Goal: Task Accomplishment & Management: Complete application form

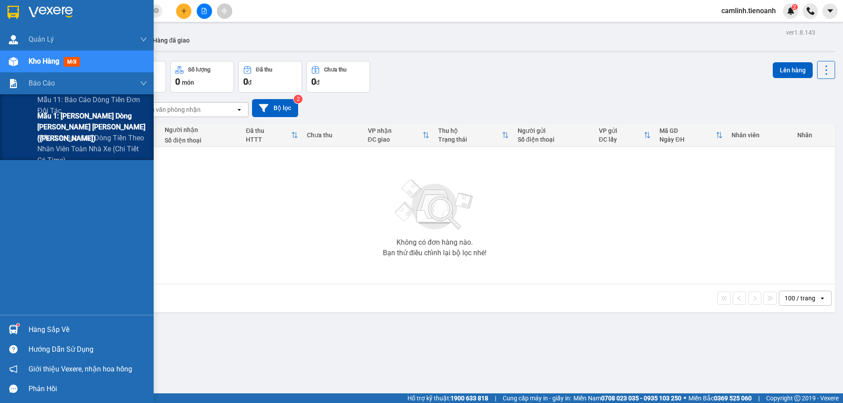
click at [55, 119] on span "Mẫu 1: [PERSON_NAME] dòng [PERSON_NAME] [PERSON_NAME] ([PERSON_NAME])" at bounding box center [92, 127] width 110 height 33
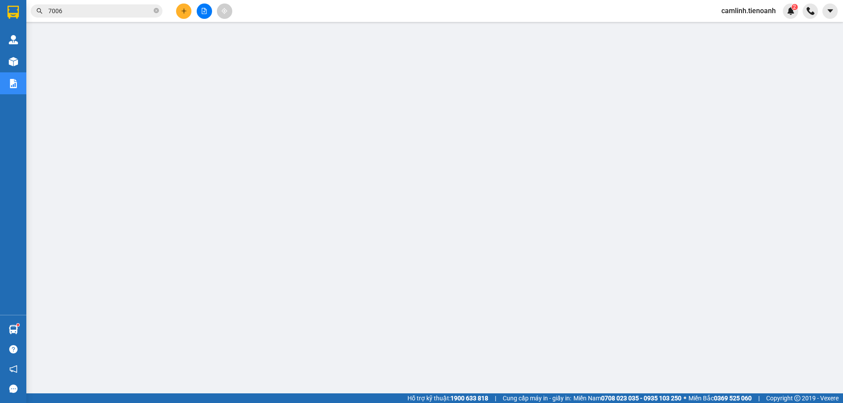
click at [136, 8] on input "7006" at bounding box center [100, 11] width 104 height 10
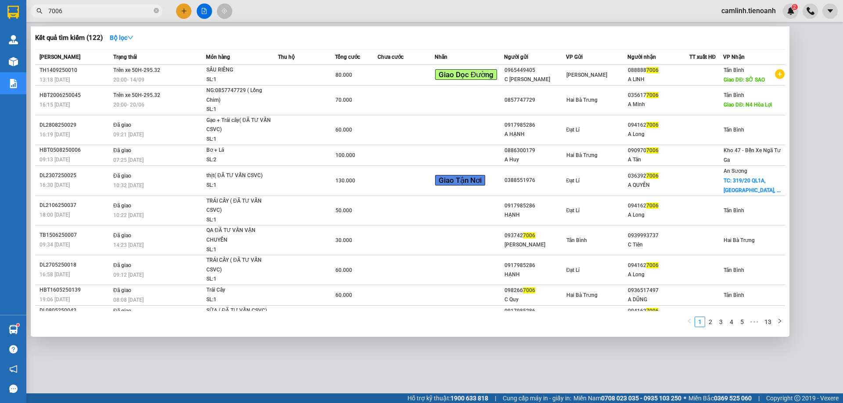
click at [136, 8] on input "7006" at bounding box center [100, 11] width 104 height 10
type input "1373"
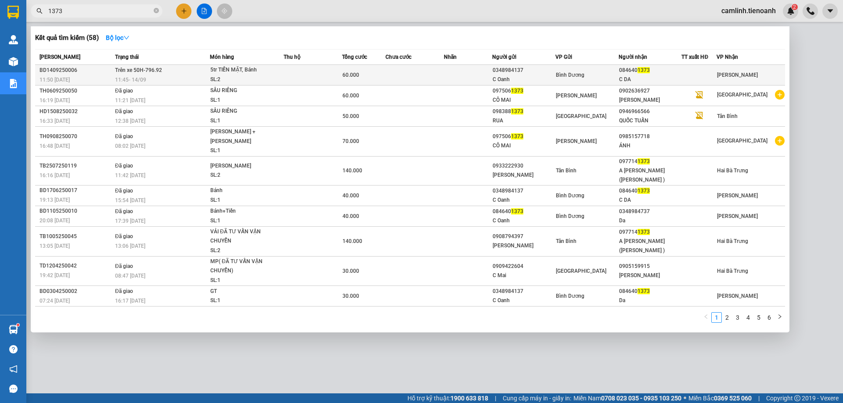
click at [362, 74] on div "60.000" at bounding box center [363, 75] width 43 height 10
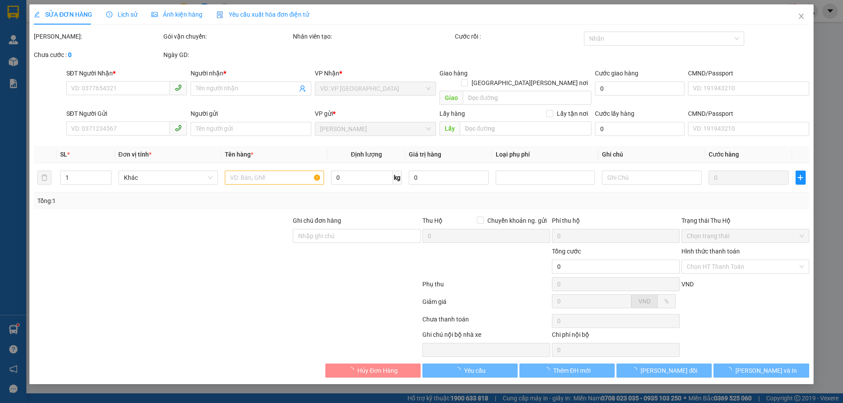
type input "0846401373"
type input "C DA"
type input "0348984137"
type input "C Oanh"
type input "60.000"
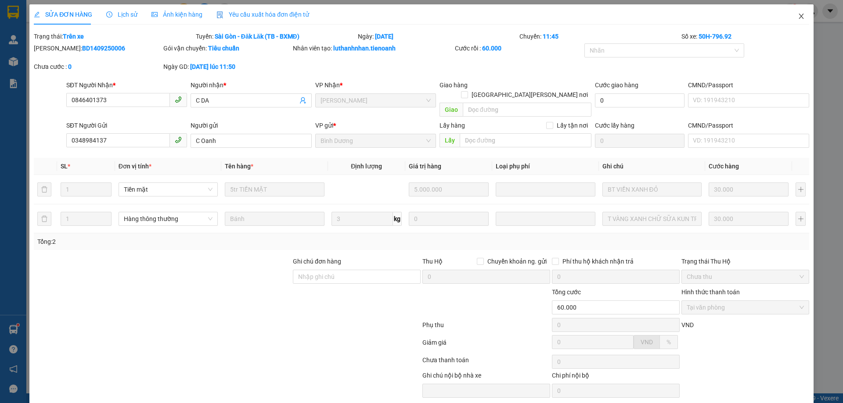
click at [790, 17] on span "Close" at bounding box center [801, 16] width 25 height 25
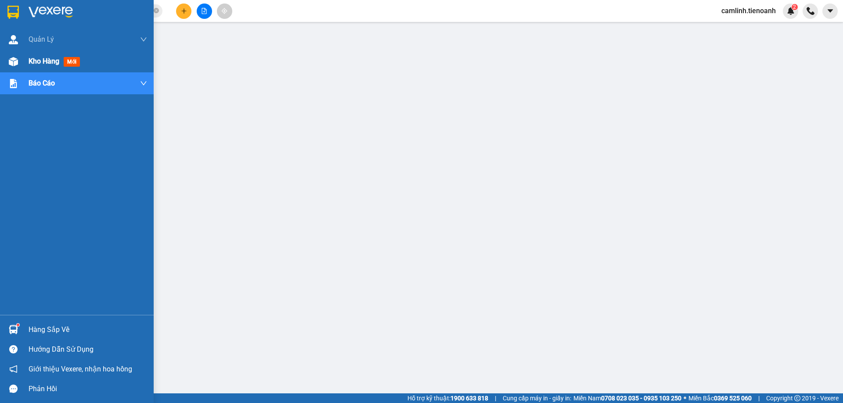
click at [13, 59] on img at bounding box center [13, 61] width 9 height 9
